Goal: Find specific page/section: Find specific page/section

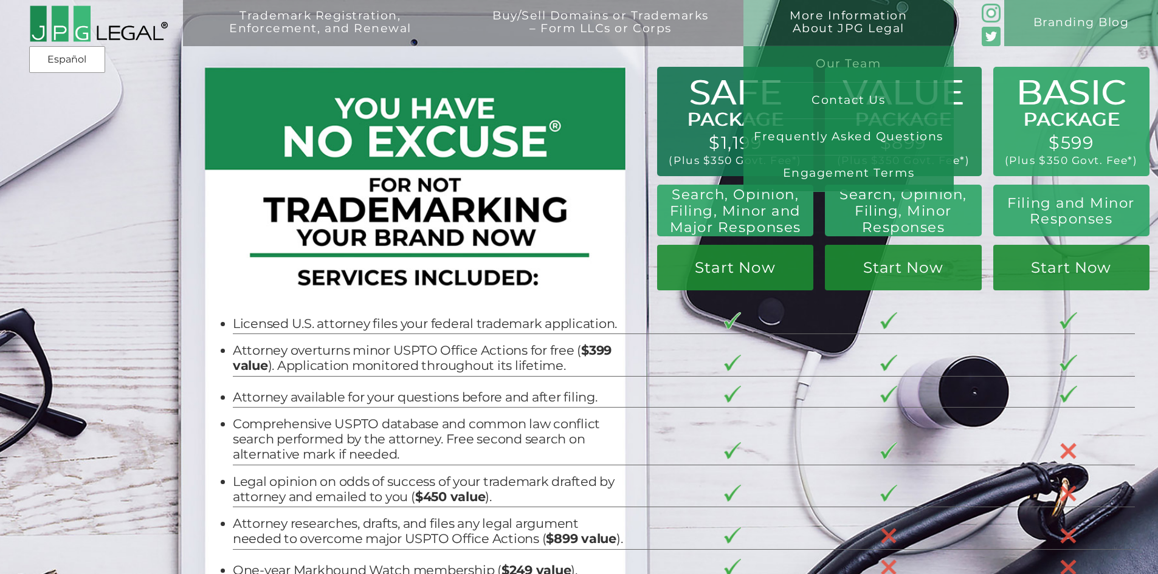
click at [825, 57] on link "Our Team" at bounding box center [848, 64] width 210 height 36
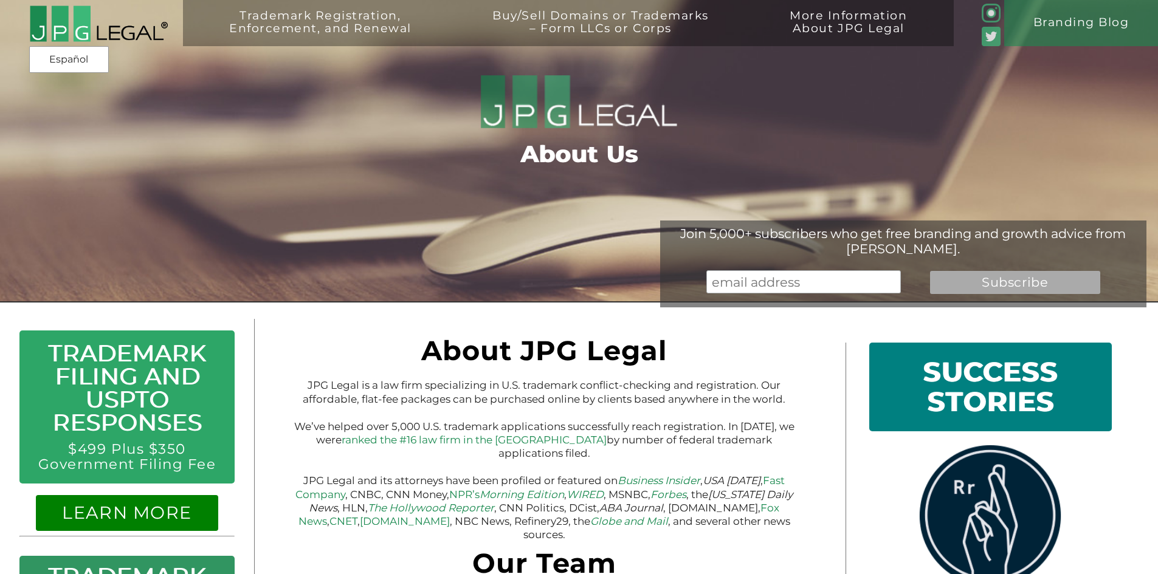
click at [137, 43] on img at bounding box center [98, 24] width 139 height 38
